Goal: Task Accomplishment & Management: Complete application form

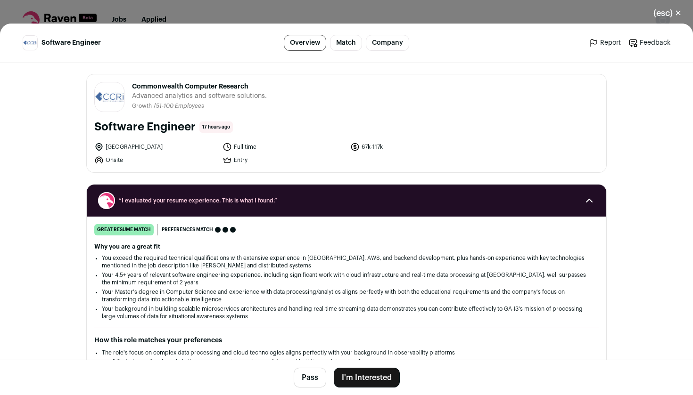
click at [356, 378] on button "I'm Interested" at bounding box center [367, 378] width 66 height 20
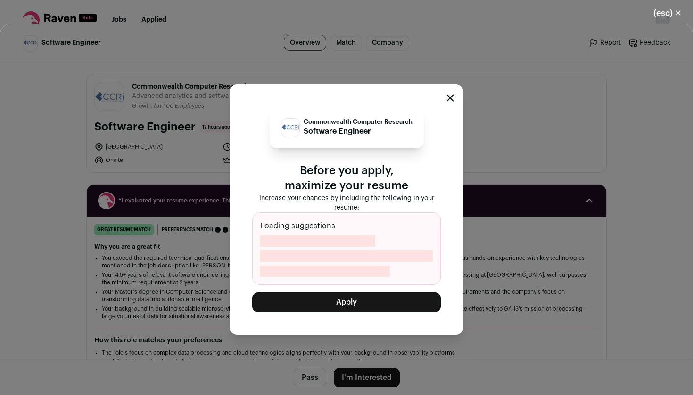
click at [366, 300] on button "Apply" at bounding box center [346, 303] width 189 height 20
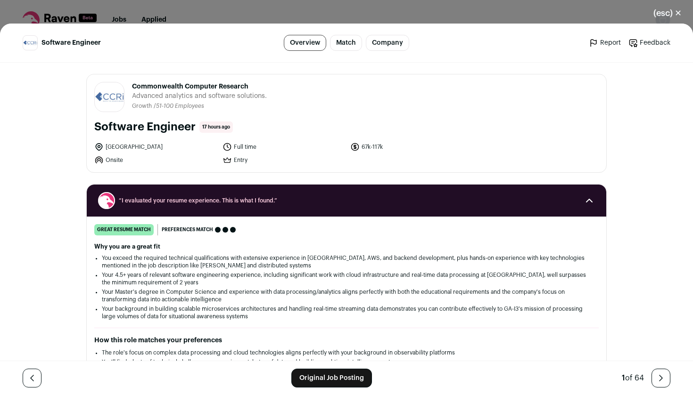
click at [311, 383] on link "Original Job Posting" at bounding box center [331, 378] width 81 height 19
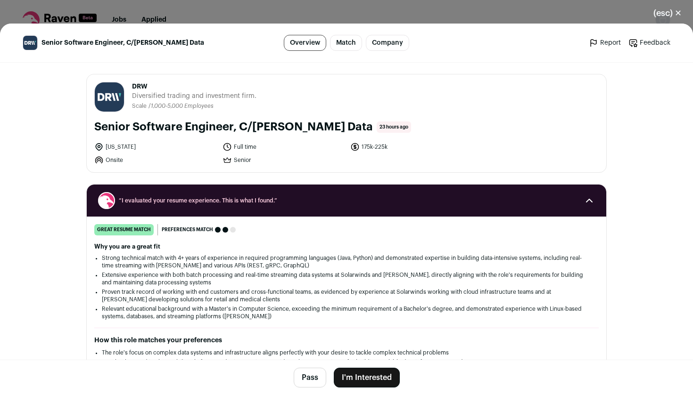
click at [362, 373] on button "I'm Interested" at bounding box center [367, 378] width 66 height 20
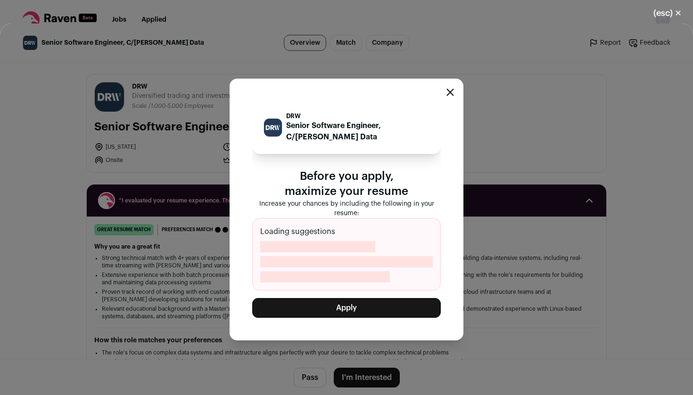
click at [373, 296] on div "DRW Senior Software Engineer, C/[PERSON_NAME] Data Before you apply, maximize y…" at bounding box center [346, 209] width 189 height 217
click at [369, 304] on button "Apply" at bounding box center [346, 308] width 189 height 20
